Goal: Task Accomplishment & Management: Complete application form

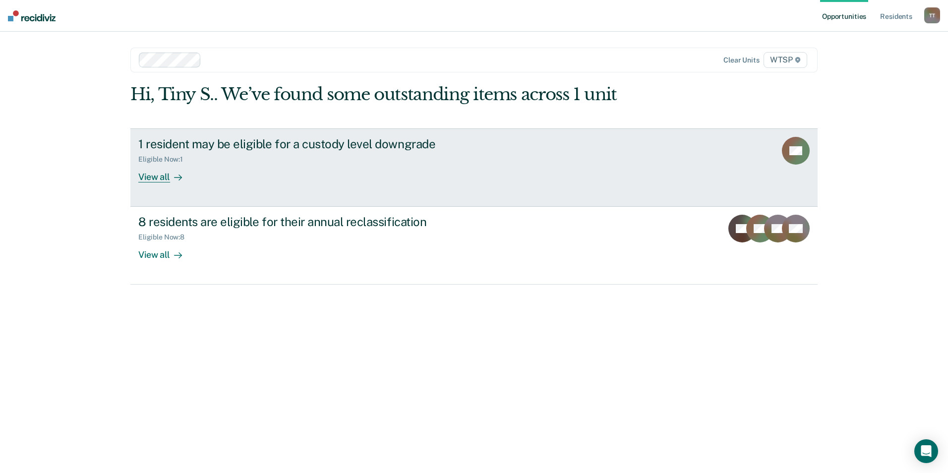
click at [412, 144] on div "1 resident may be eligible for a custody level downgrade" at bounding box center [312, 144] width 348 height 14
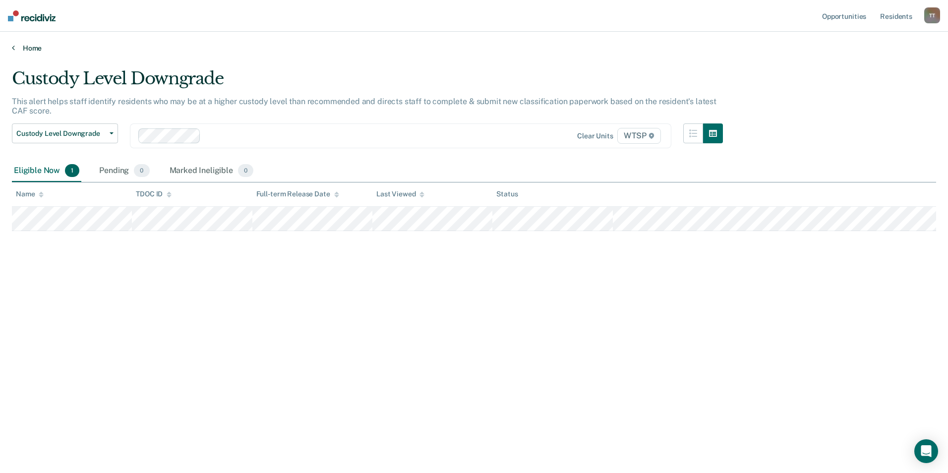
click at [35, 47] on link "Home" at bounding box center [474, 48] width 924 height 9
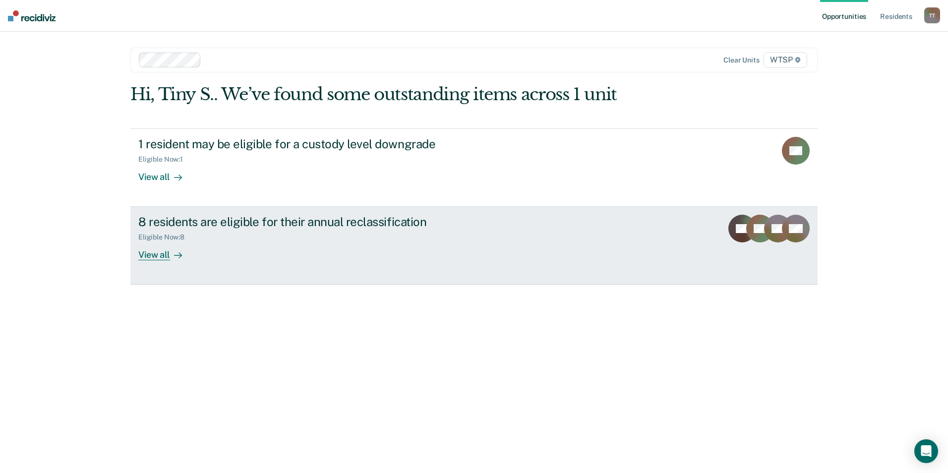
click at [267, 223] on div "8 residents are eligible for their annual reclassification" at bounding box center [312, 222] width 348 height 14
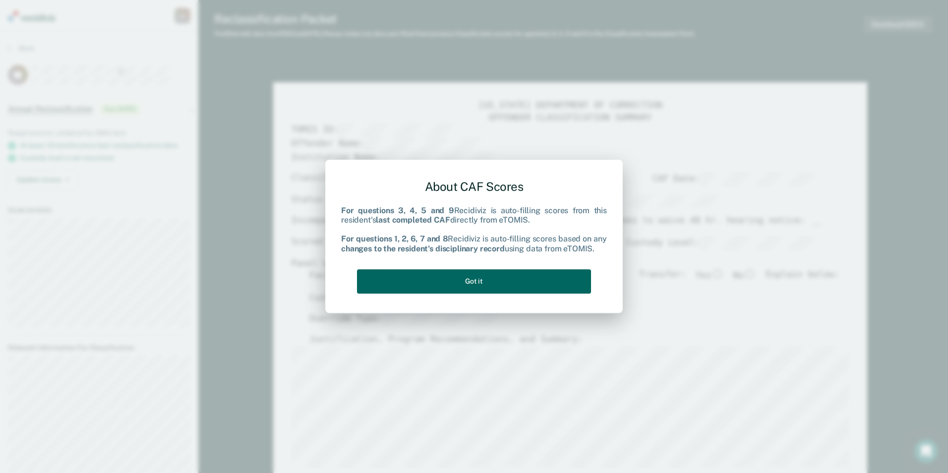
click at [522, 283] on button "Got it" at bounding box center [474, 281] width 234 height 24
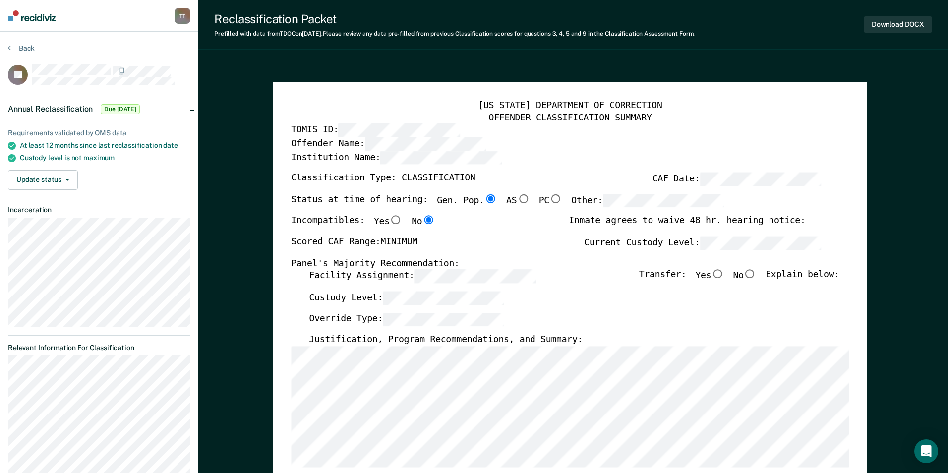
type textarea "x"
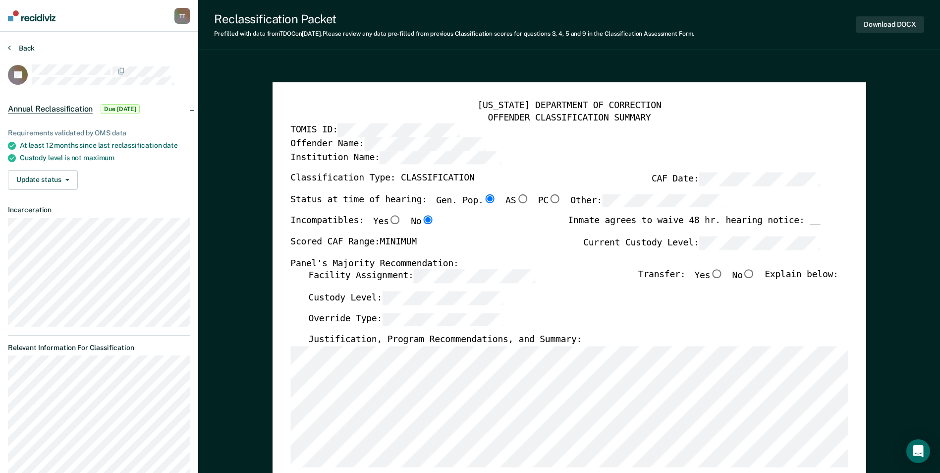
click at [22, 47] on button "Back" at bounding box center [21, 48] width 27 height 9
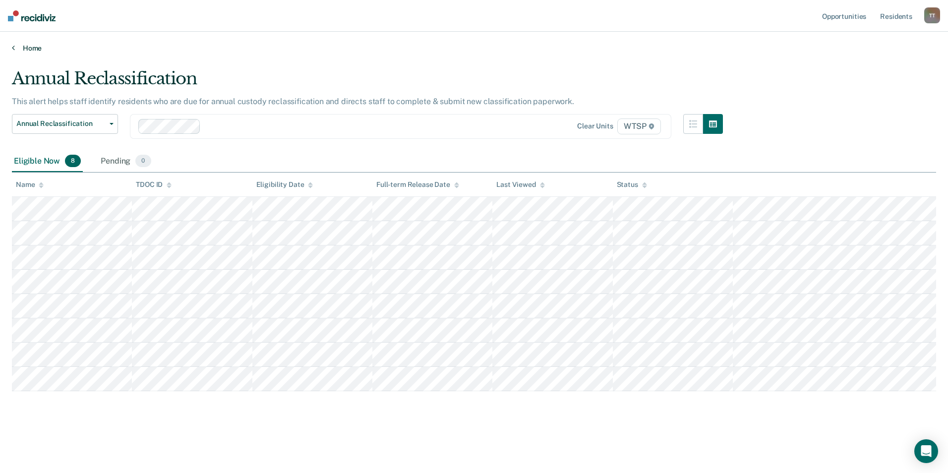
click at [32, 47] on link "Home" at bounding box center [474, 48] width 924 height 9
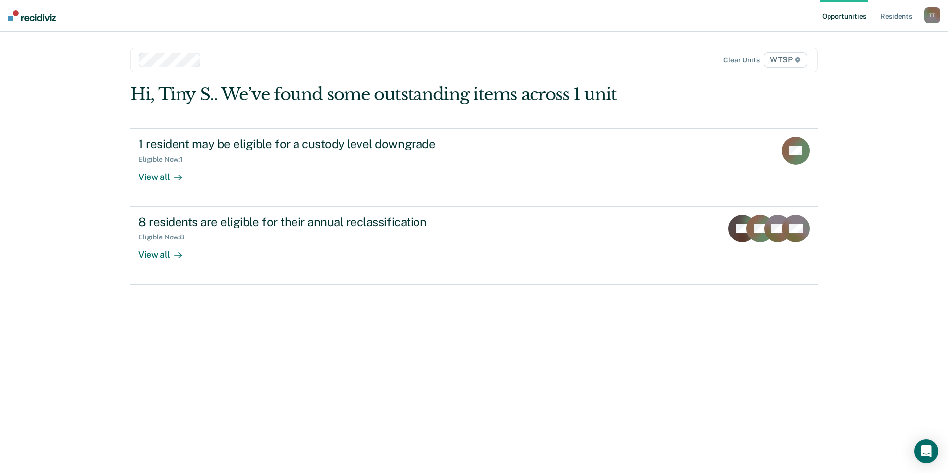
click at [850, 16] on link "Opportunities" at bounding box center [844, 16] width 48 height 32
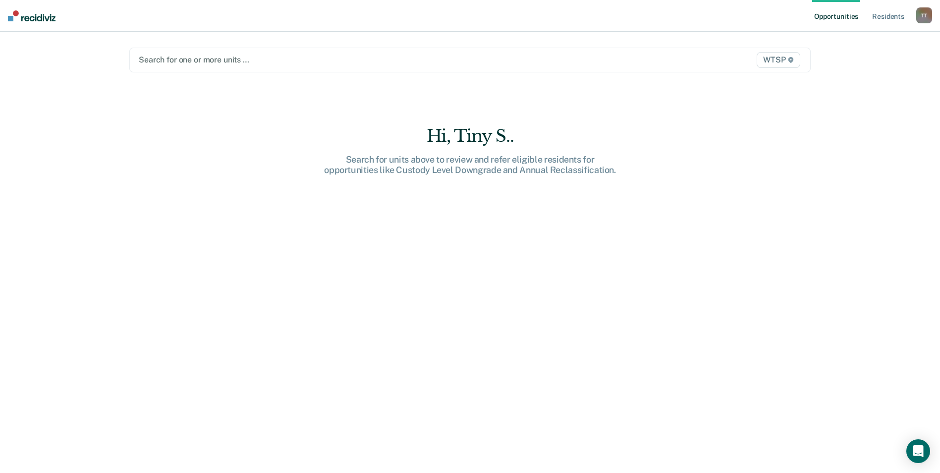
click at [283, 56] on div at bounding box center [371, 59] width 464 height 11
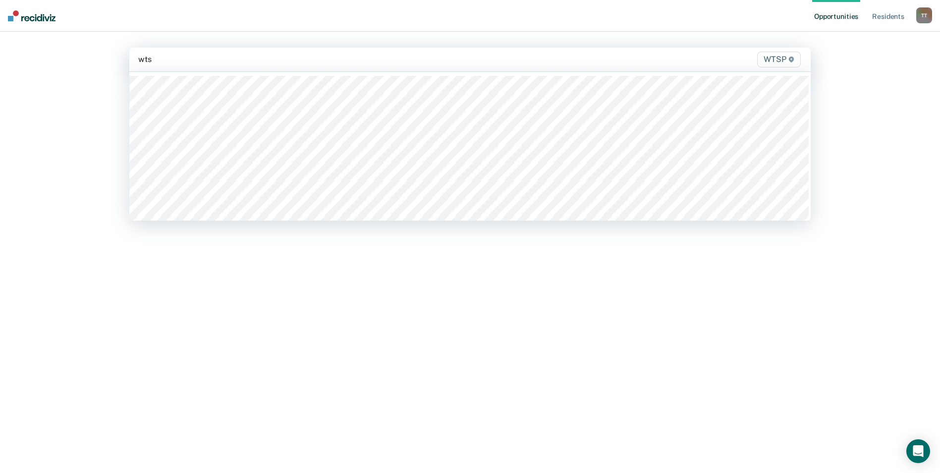
type input "wtsp"
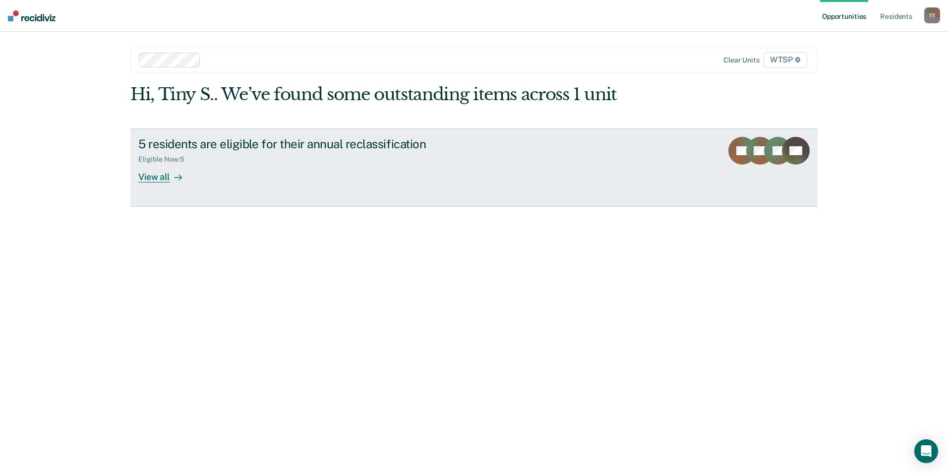
click at [202, 143] on div "5 residents are eligible for their annual reclassification" at bounding box center [312, 144] width 348 height 14
